Goal: Task Accomplishment & Management: Use online tool/utility

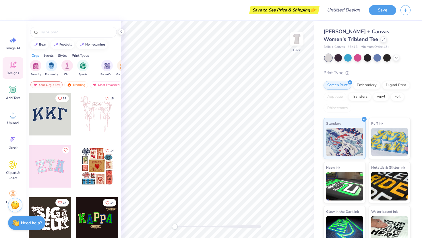
click at [363, 31] on span "[PERSON_NAME] + Canvas Women's Triblend Tee" at bounding box center [356, 35] width 66 height 15
click at [382, 40] on icon at bounding box center [383, 39] width 3 height 3
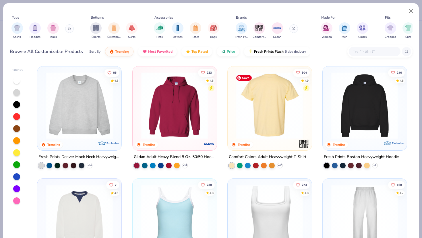
click at [233, 117] on img at bounding box center [197, 105] width 73 height 67
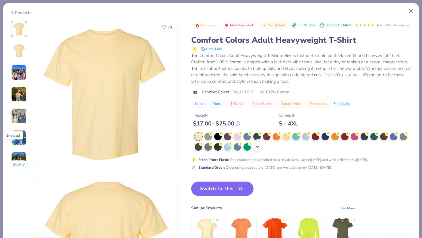
click at [257, 147] on icon at bounding box center [257, 147] width 5 height 5
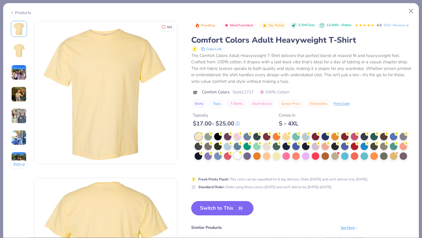
click at [238, 156] on div at bounding box center [237, 155] width 7 height 7
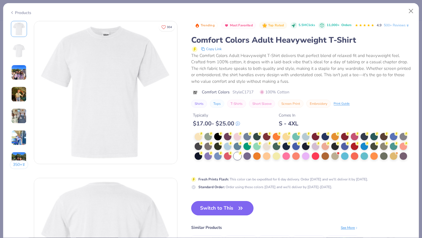
click at [229, 207] on button "Switch to This" at bounding box center [222, 208] width 62 height 14
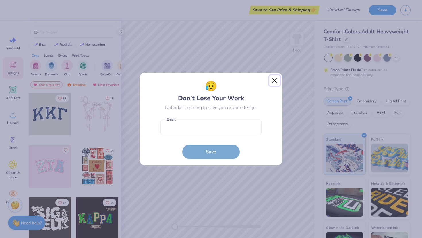
click at [275, 78] on button "Close" at bounding box center [274, 80] width 11 height 11
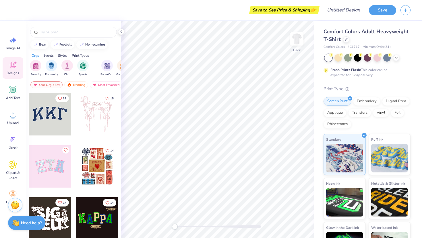
drag, startPoint x: 353, startPoint y: 77, endPoint x: 380, endPoint y: 76, distance: 27.8
click at [380, 76] on div "Fresh Prints Flash: This color can be expedited for 5 day delivery." at bounding box center [365, 72] width 71 height 10
click at [380, 77] on div "Comfort Colors Adult Heavyweight T-Shirt Comfort Colors # C1717 Minimum Order: …" at bounding box center [366, 146] width 87 height 236
